Goal: Information Seeking & Learning: Learn about a topic

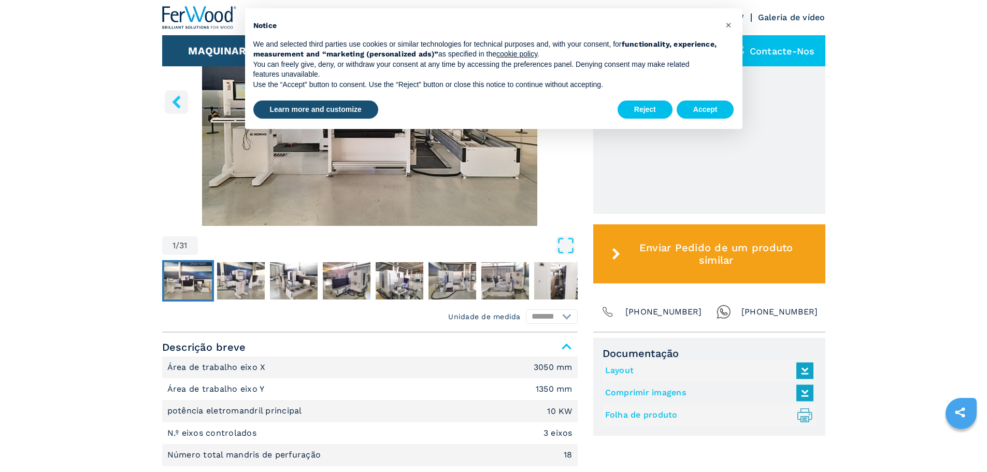
scroll to position [467, 0]
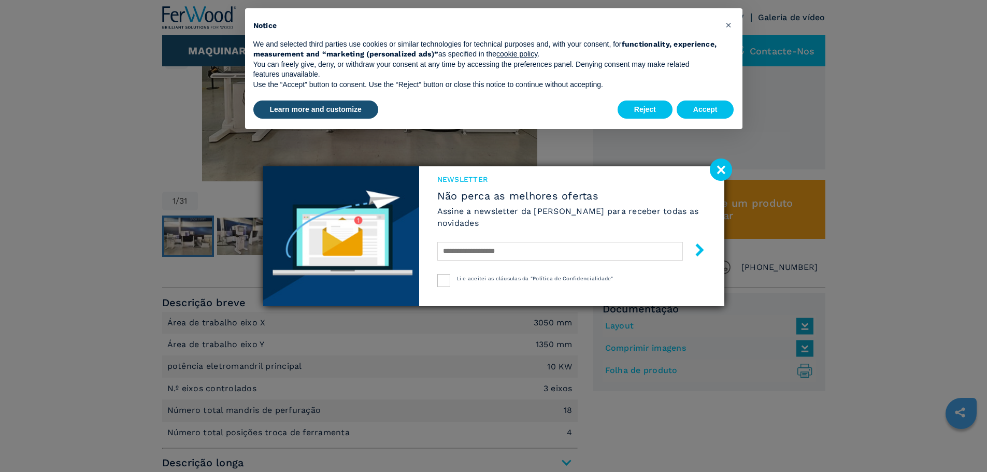
click at [718, 166] on image at bounding box center [721, 170] width 22 height 22
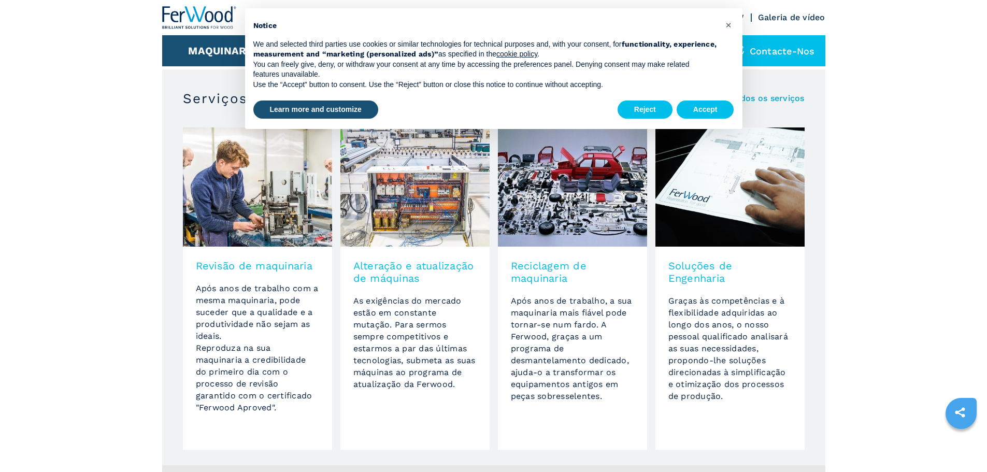
scroll to position [838, 0]
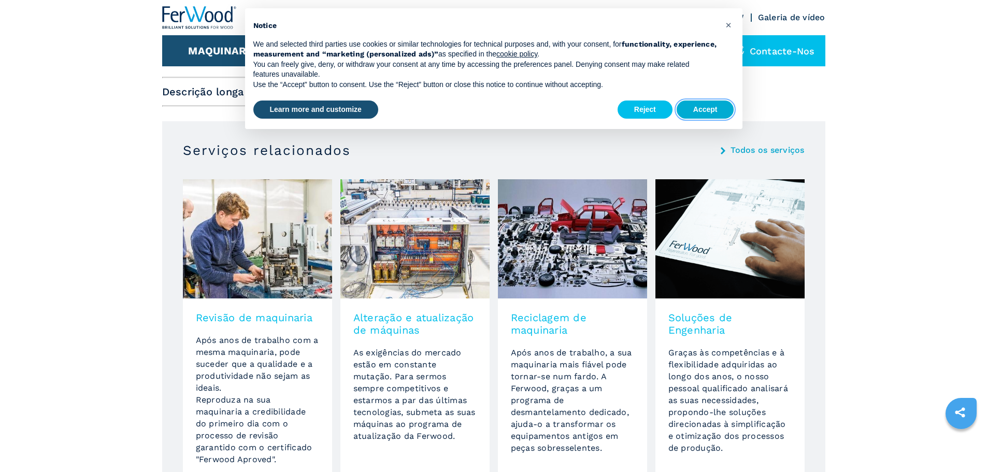
click at [712, 105] on button "Accept" at bounding box center [706, 110] width 58 height 19
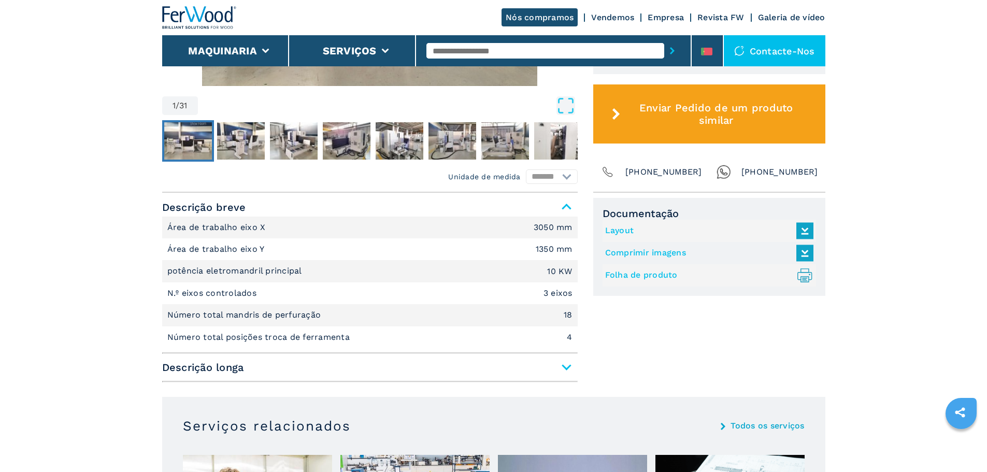
scroll to position [423, 0]
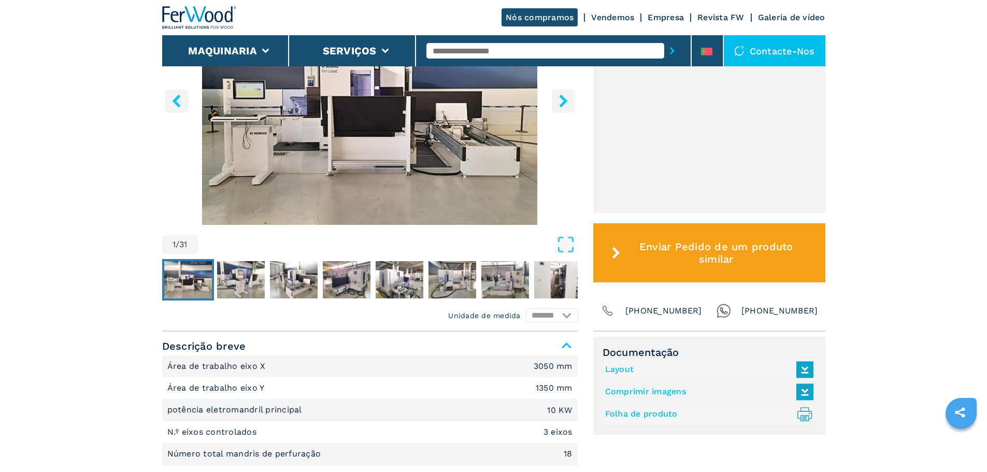
click at [560, 104] on icon "right-button" at bounding box center [563, 100] width 13 height 13
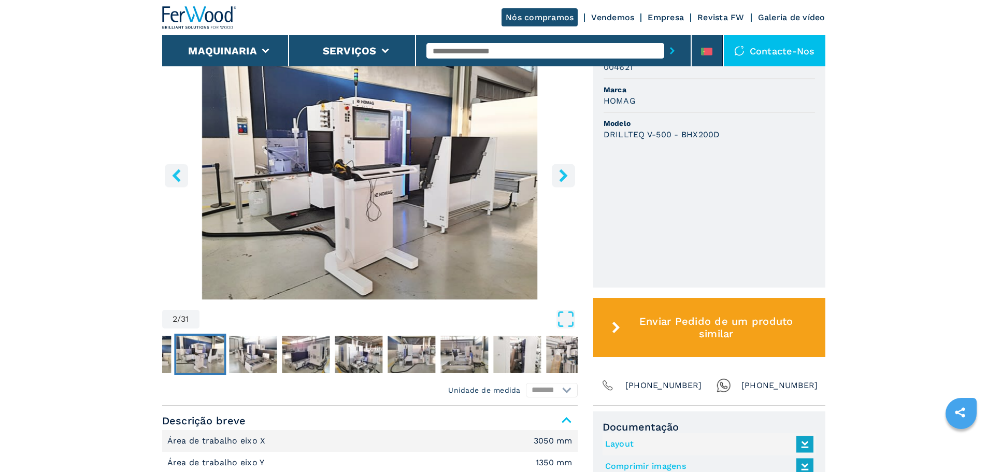
scroll to position [319, 0]
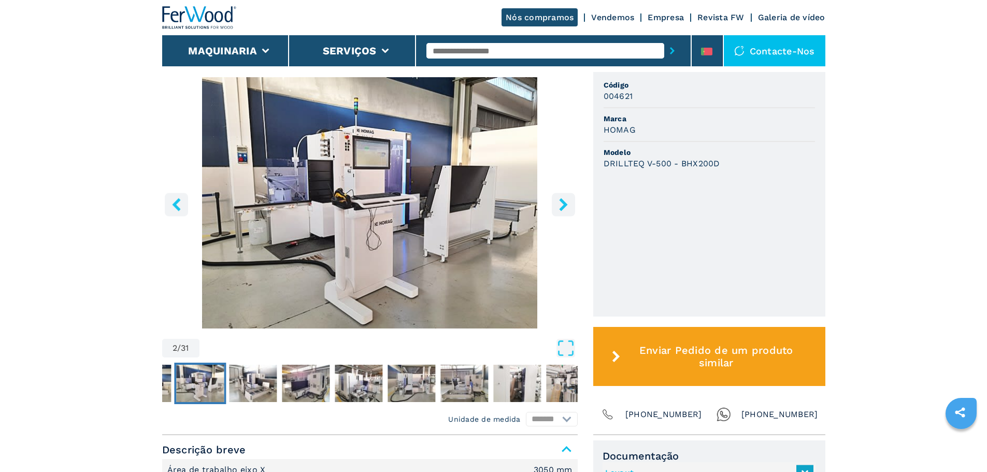
click at [562, 206] on icon "right-button" at bounding box center [563, 204] width 8 height 13
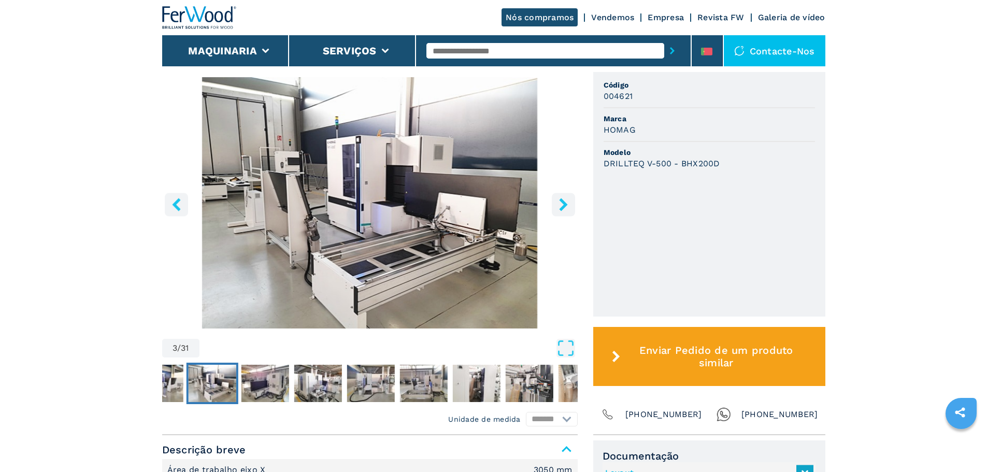
click at [562, 206] on icon "right-button" at bounding box center [563, 204] width 8 height 13
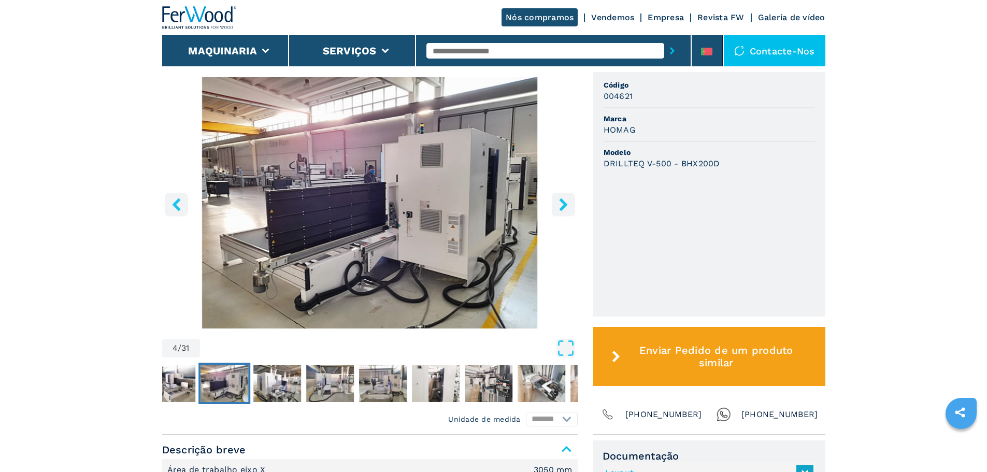
click at [562, 206] on icon "right-button" at bounding box center [563, 204] width 8 height 13
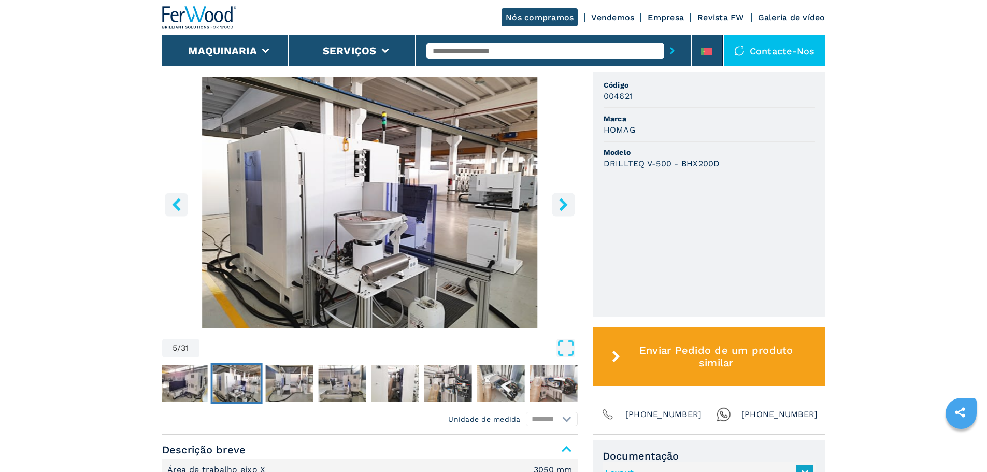
click at [562, 206] on icon "right-button" at bounding box center [563, 204] width 8 height 13
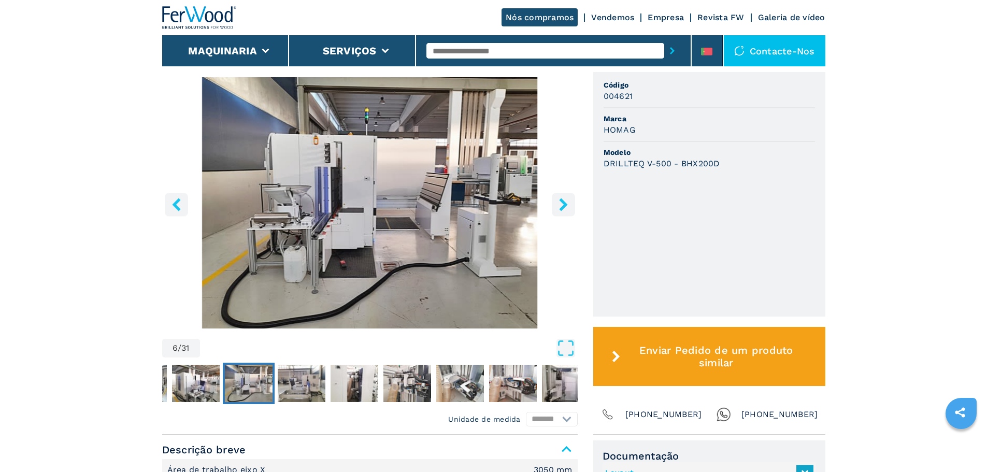
click at [562, 206] on icon "right-button" at bounding box center [563, 204] width 8 height 13
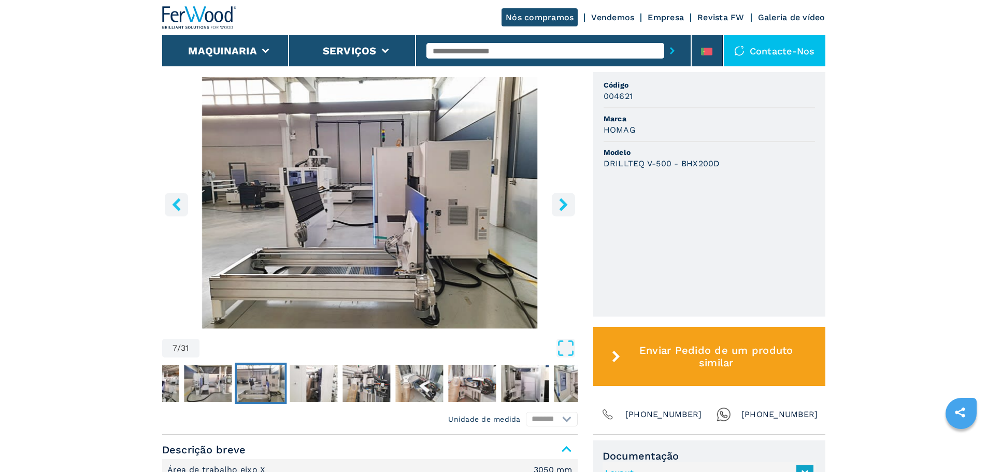
click at [562, 206] on icon "right-button" at bounding box center [563, 204] width 8 height 13
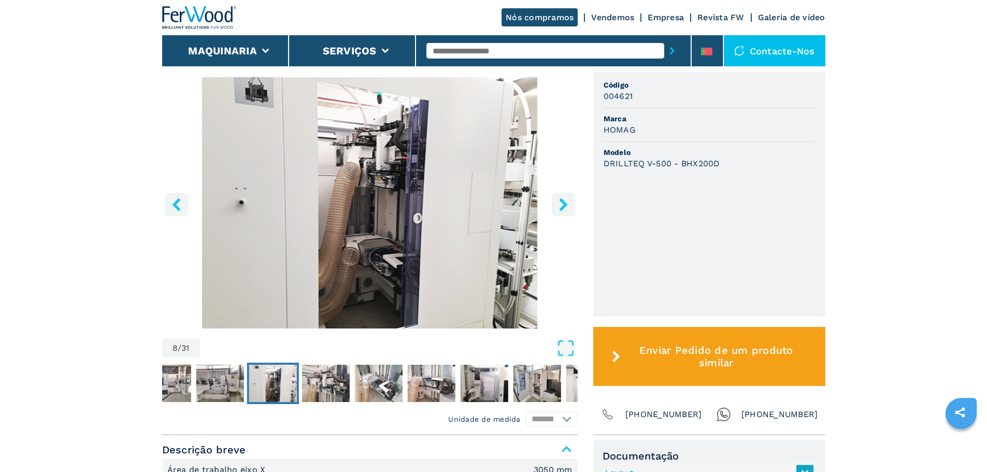
click at [562, 206] on icon "right-button" at bounding box center [563, 204] width 8 height 13
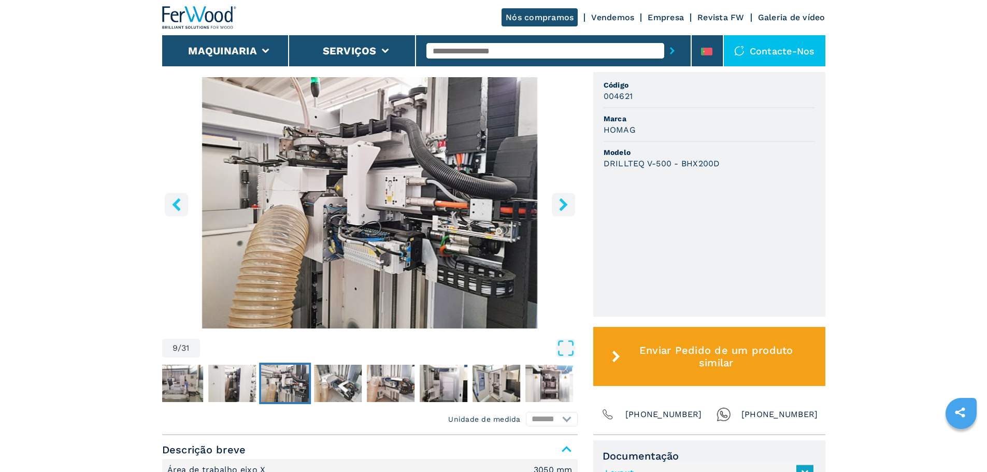
click at [562, 206] on icon "right-button" at bounding box center [563, 204] width 8 height 13
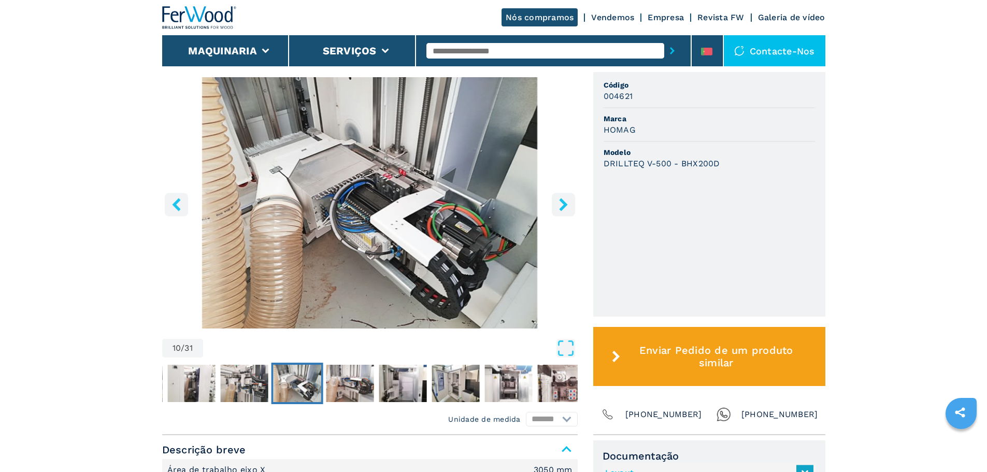
click at [562, 206] on icon "right-button" at bounding box center [563, 204] width 8 height 13
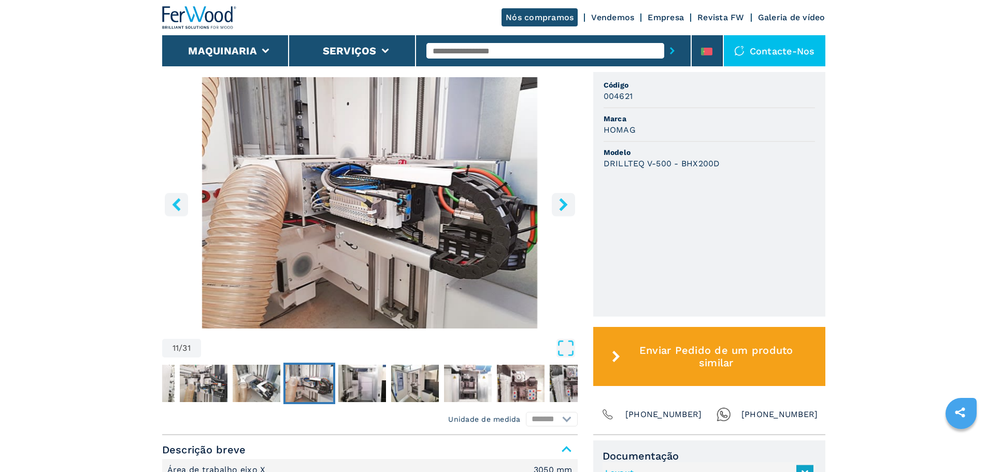
click at [562, 206] on icon "right-button" at bounding box center [563, 204] width 8 height 13
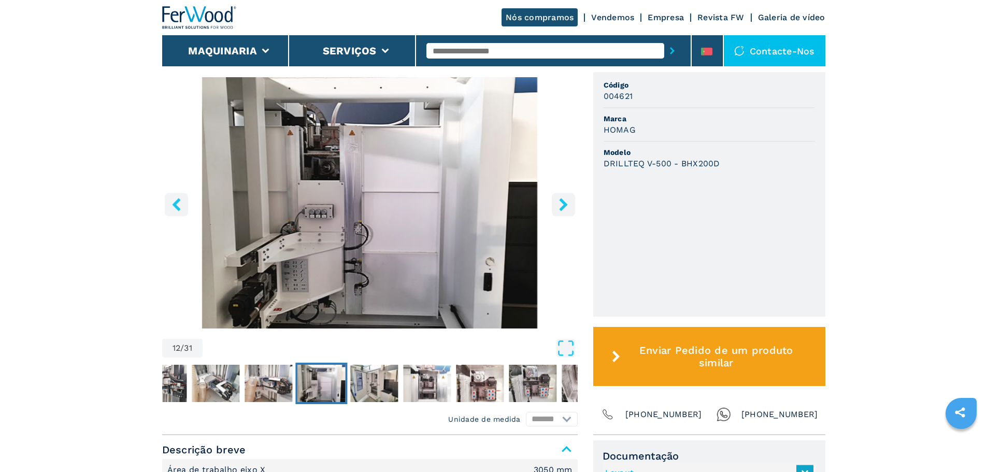
click at [562, 206] on icon "right-button" at bounding box center [563, 204] width 8 height 13
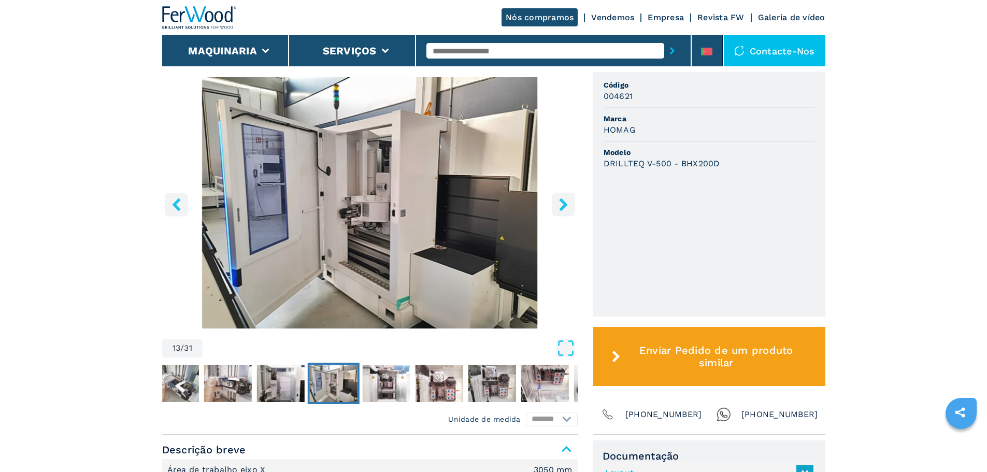
click at [562, 206] on icon "right-button" at bounding box center [563, 204] width 8 height 13
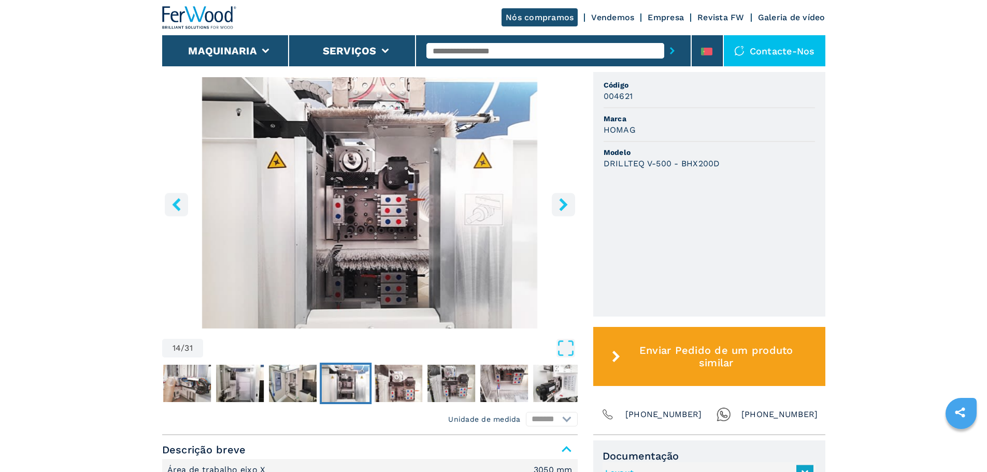
click at [562, 206] on icon "right-button" at bounding box center [563, 204] width 8 height 13
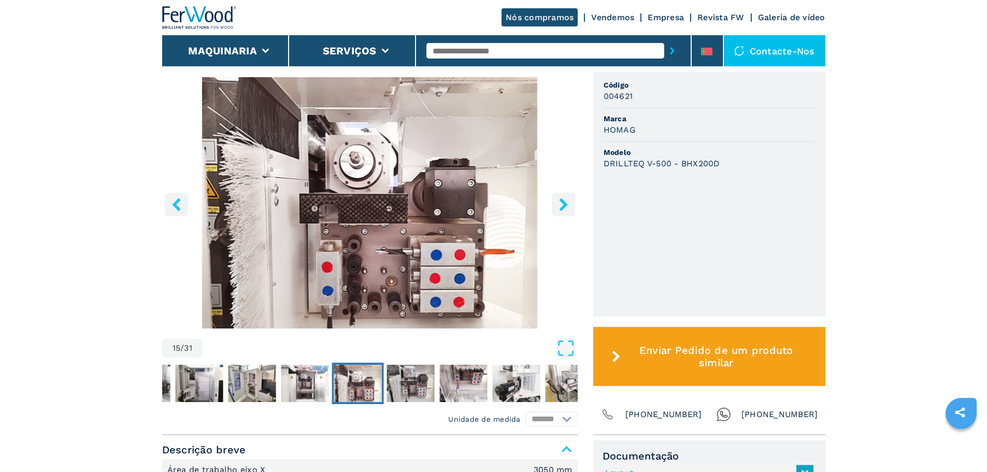
click at [562, 206] on icon "right-button" at bounding box center [563, 204] width 8 height 13
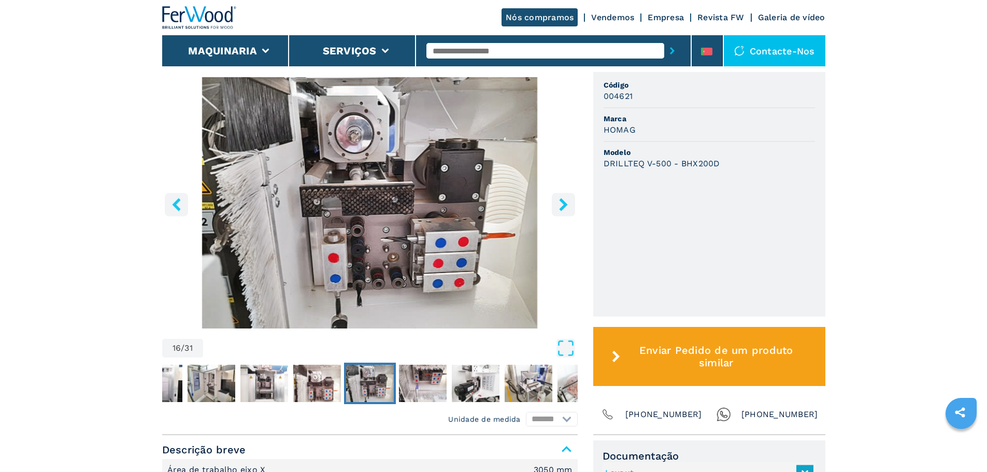
click at [562, 206] on icon "right-button" at bounding box center [563, 204] width 8 height 13
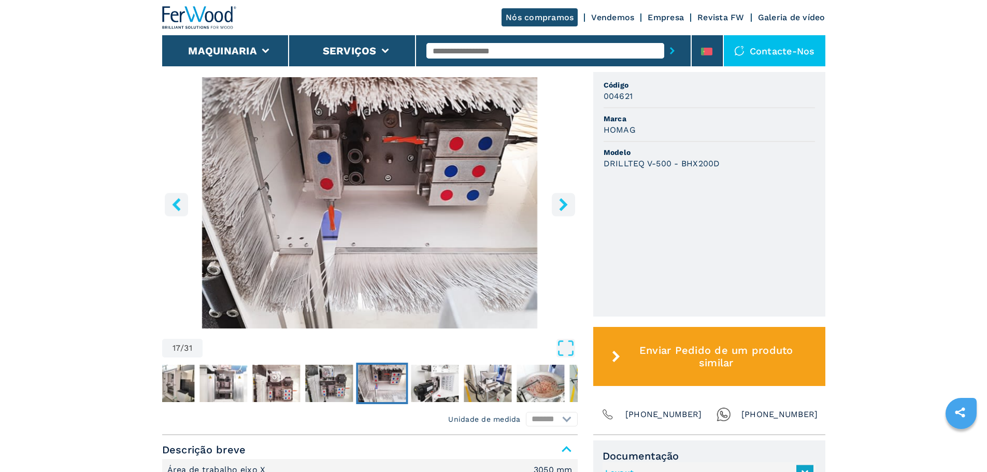
click at [562, 206] on icon "right-button" at bounding box center [563, 204] width 8 height 13
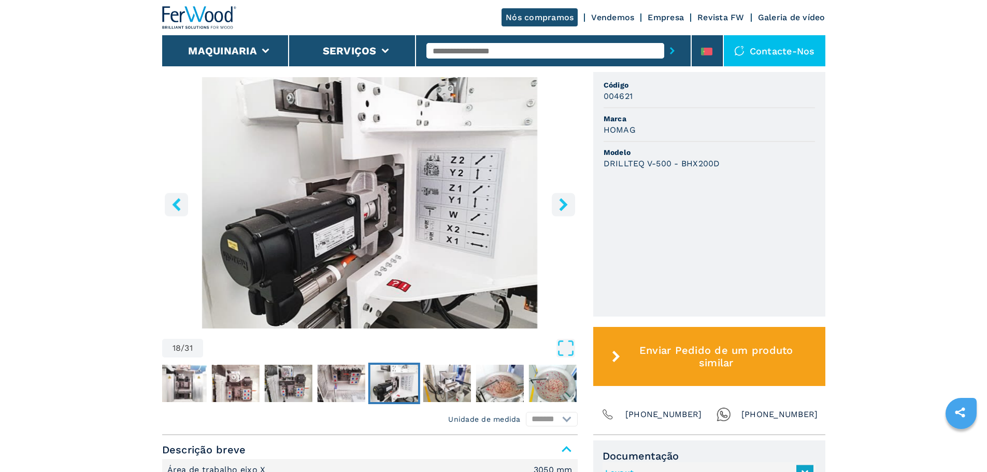
click at [562, 206] on icon "right-button" at bounding box center [563, 204] width 8 height 13
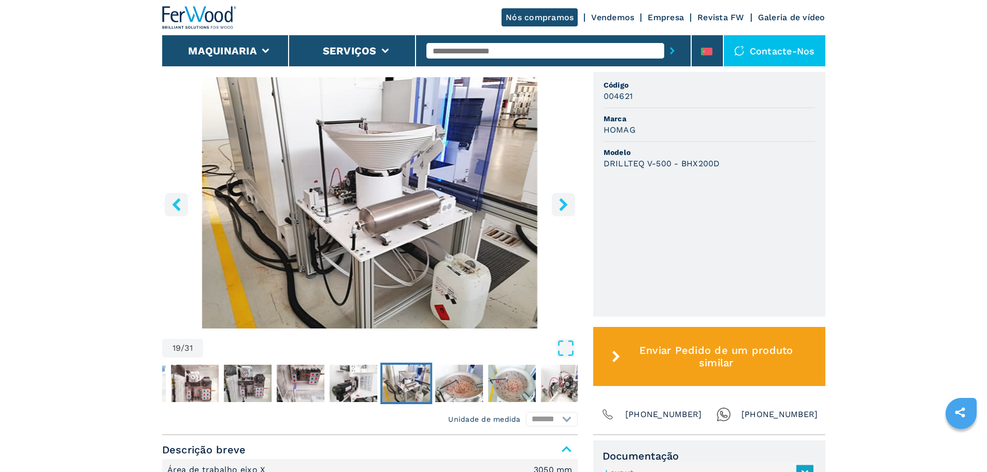
click at [563, 208] on icon "right-button" at bounding box center [563, 204] width 8 height 13
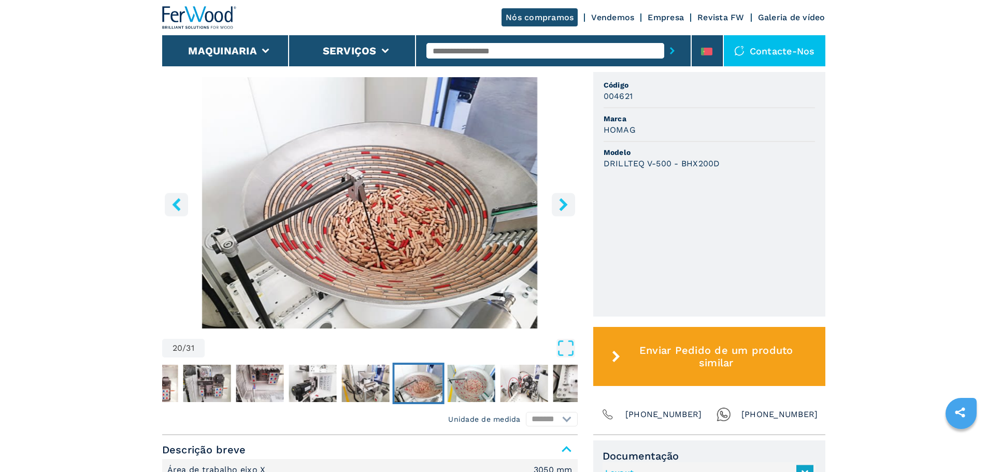
click at [564, 210] on icon "right-button" at bounding box center [563, 204] width 8 height 13
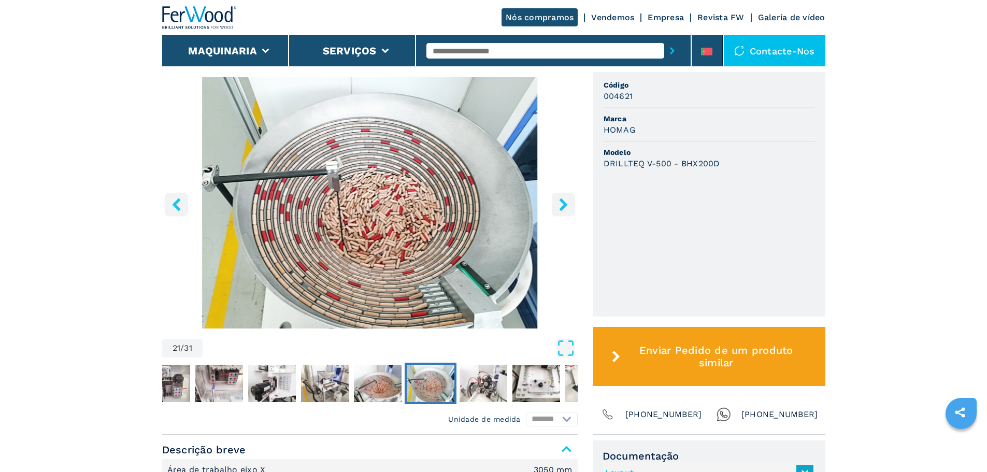
click at [564, 210] on icon "right-button" at bounding box center [563, 204] width 8 height 13
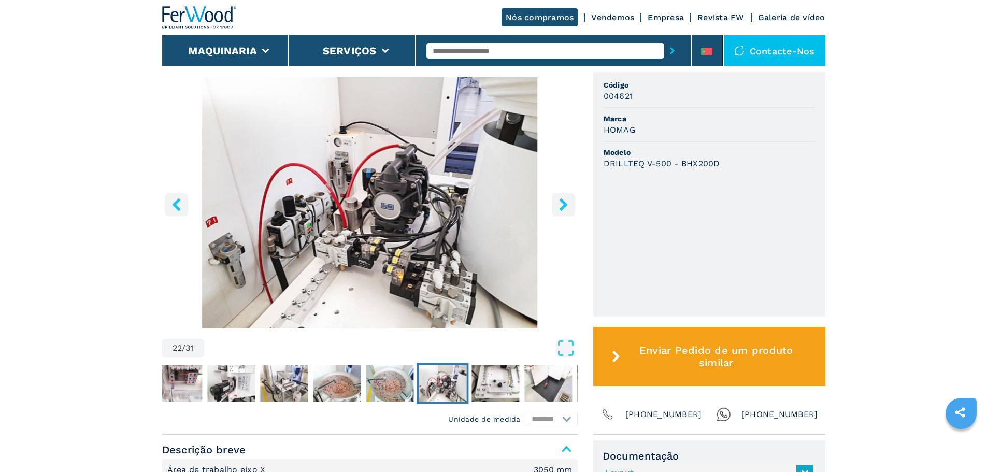
click at [564, 210] on icon "right-button" at bounding box center [563, 204] width 8 height 13
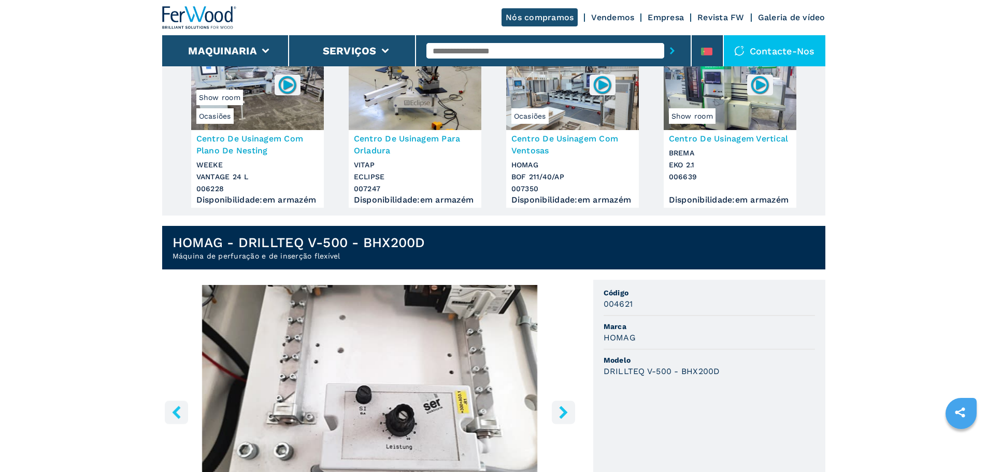
scroll to position [52, 0]
